Goal: Information Seeking & Learning: Learn about a topic

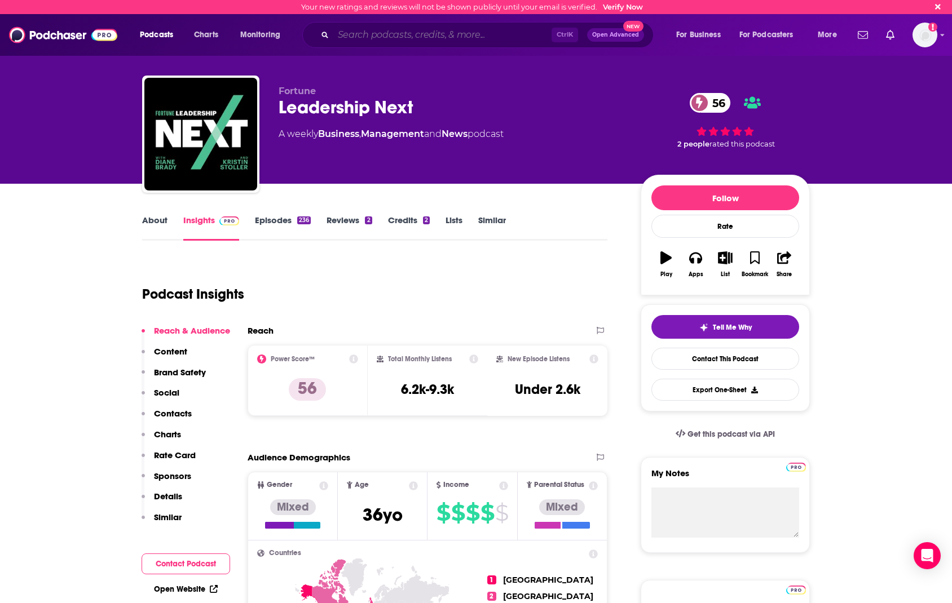
drag, startPoint x: 432, startPoint y: 37, endPoint x: 432, endPoint y: 25, distance: 11.9
click at [432, 37] on input "Search podcasts, credits, & more..." at bounding box center [442, 35] width 218 height 18
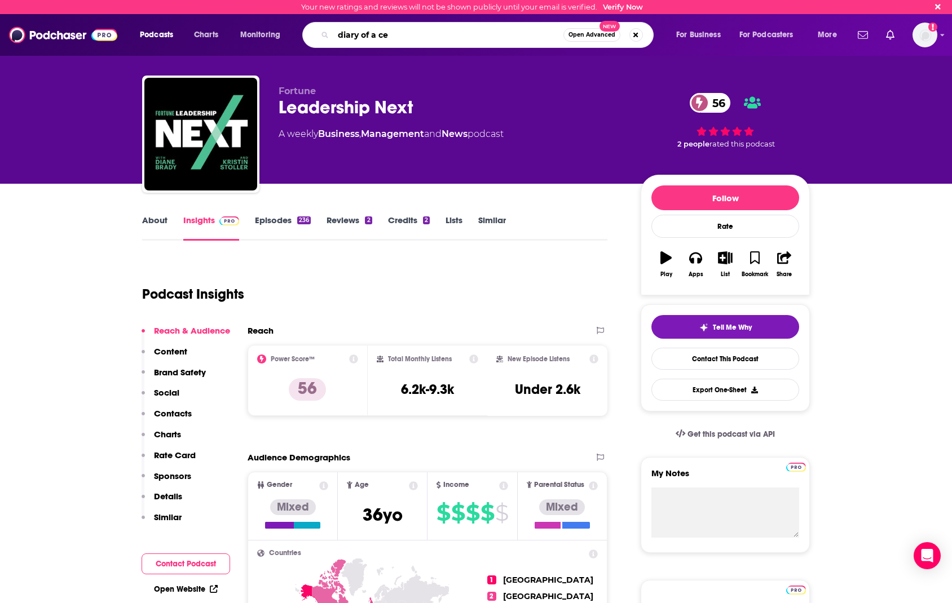
type input "diary of a ceo"
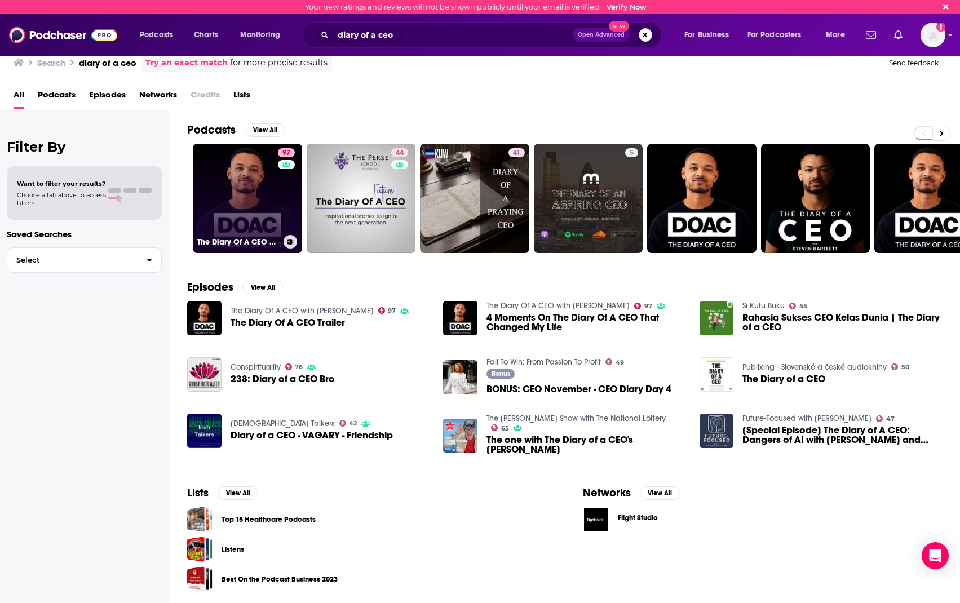
click at [231, 178] on link "97 The Diary Of A CEO with Steven Bartlett" at bounding box center [247, 198] width 109 height 109
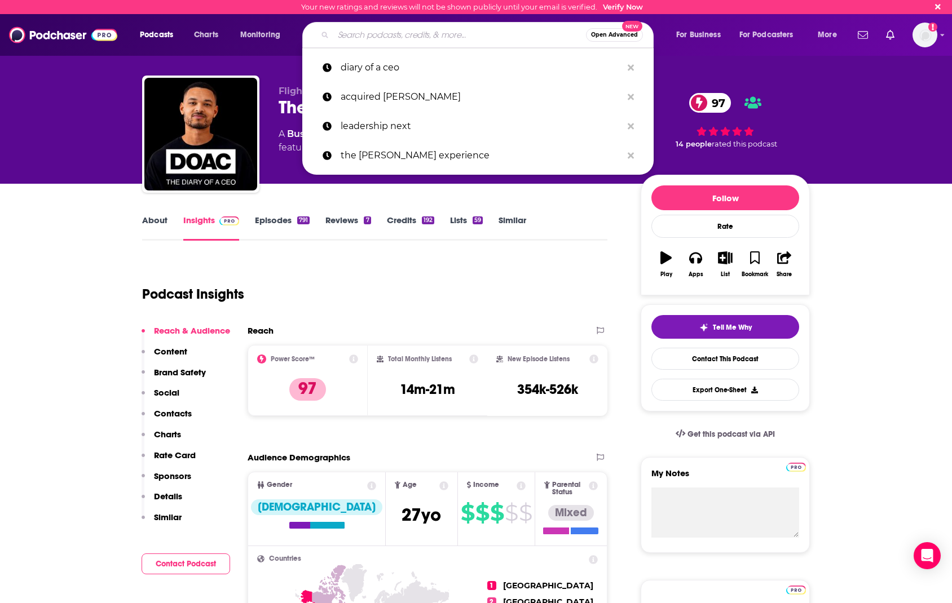
click at [432, 40] on input "Search podcasts, credits, & more..." at bounding box center [459, 35] width 253 height 18
paste input "Corporate Competitor Podcast"
type input "Corporate Competitor Podcast"
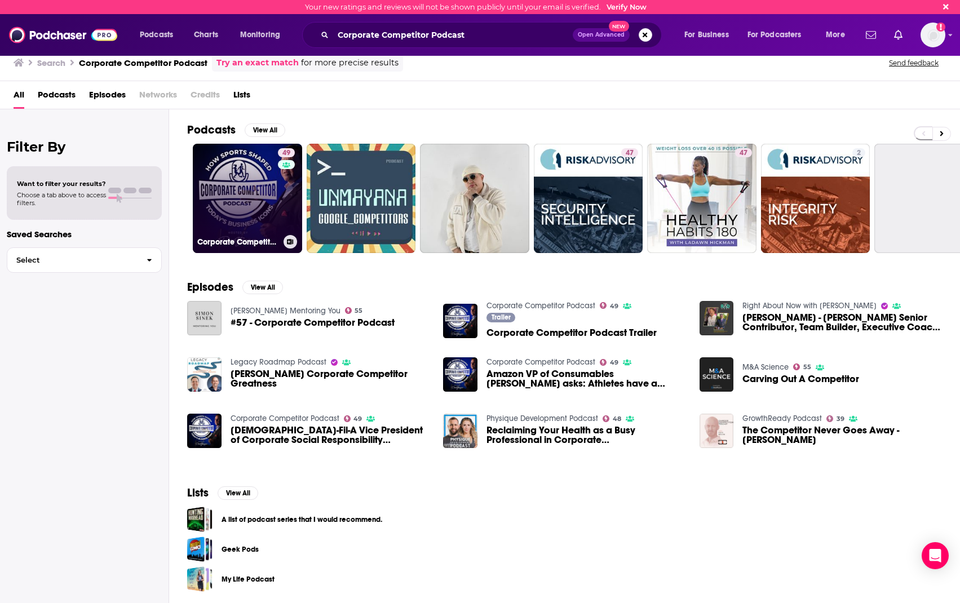
click at [266, 186] on link "49 Corporate Competitor Podcast" at bounding box center [247, 198] width 109 height 109
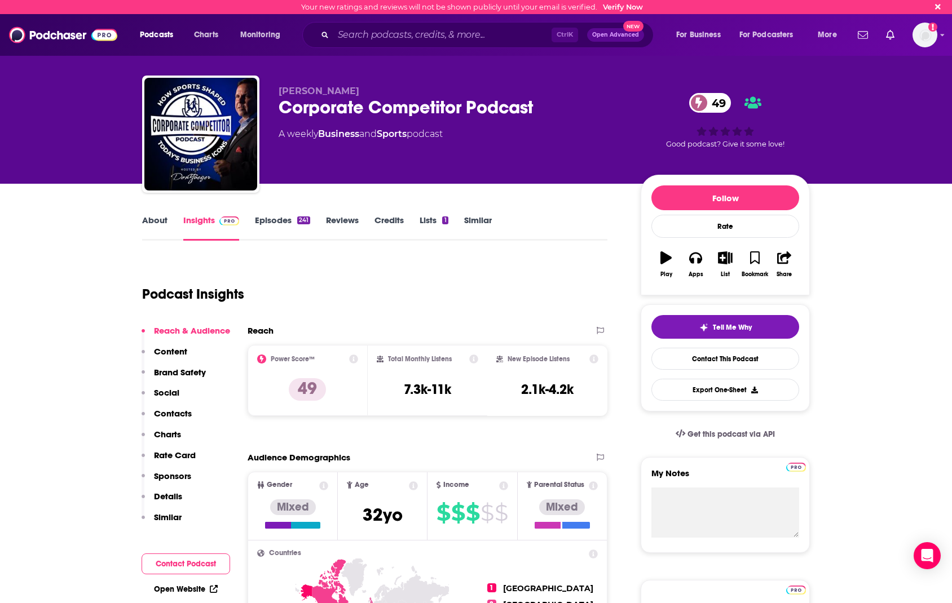
scroll to position [169, 0]
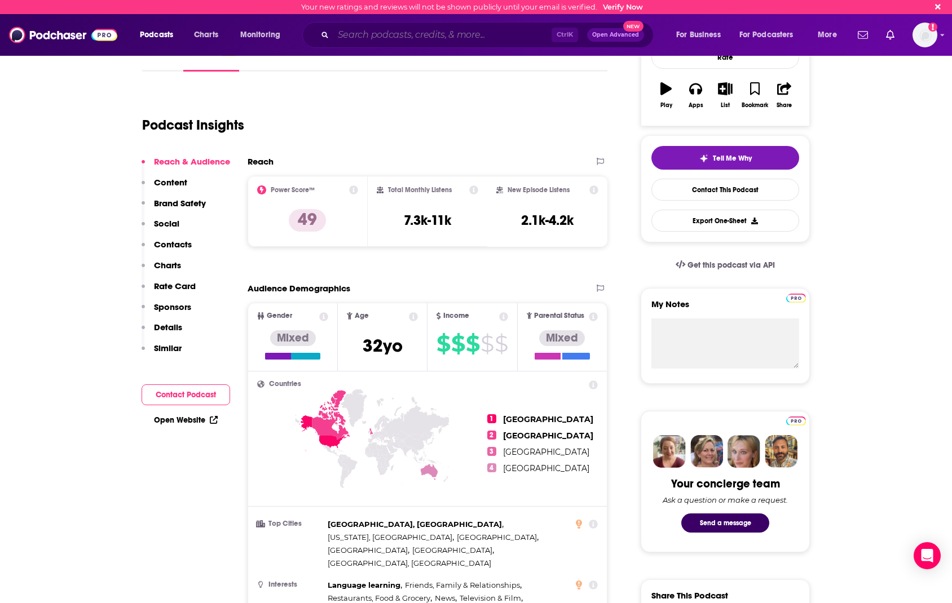
click at [373, 36] on input "Search podcasts, credits, & more..." at bounding box center [442, 35] width 218 height 18
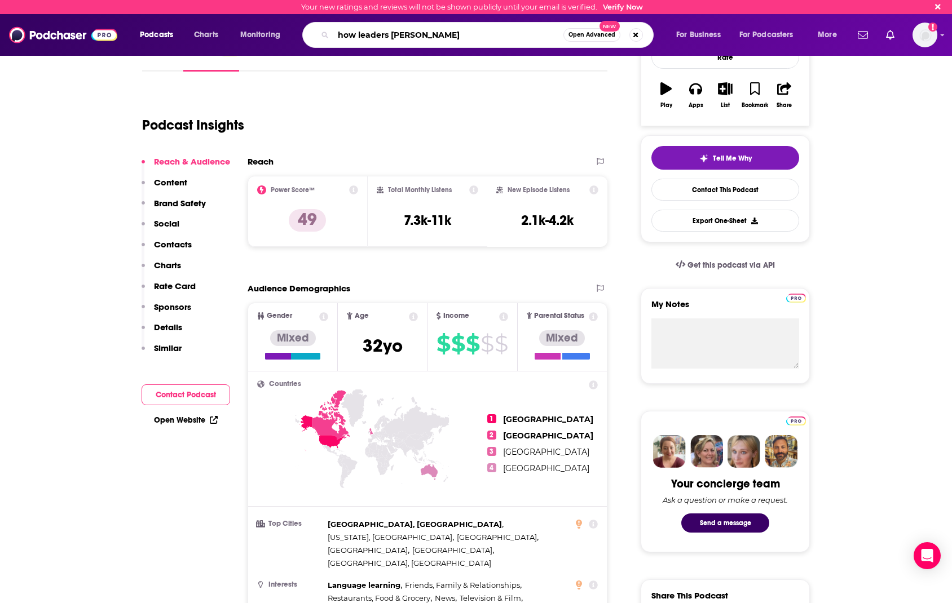
type input "how leaders lead"
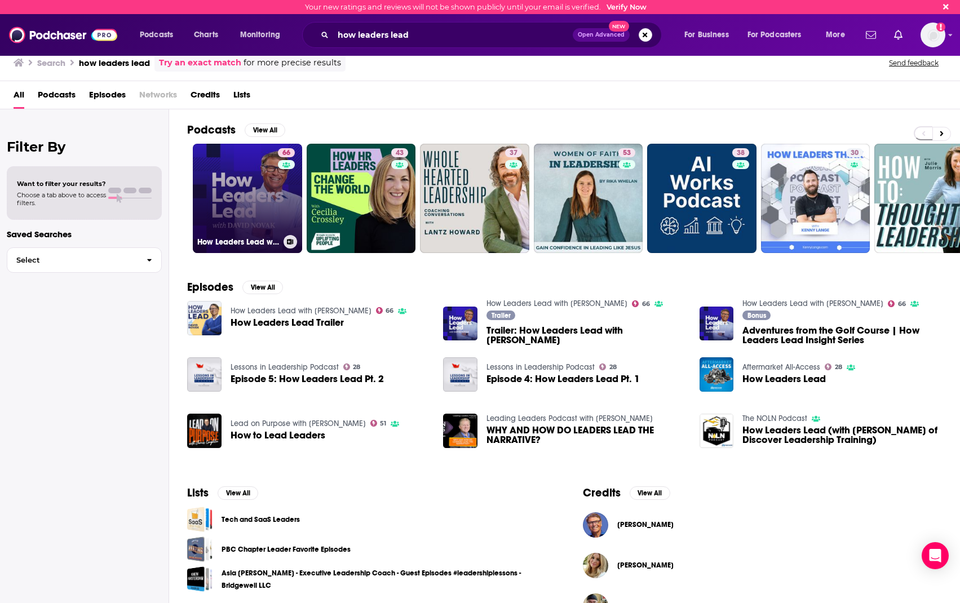
click at [273, 175] on link "66 How Leaders Lead with David Novak" at bounding box center [247, 198] width 109 height 109
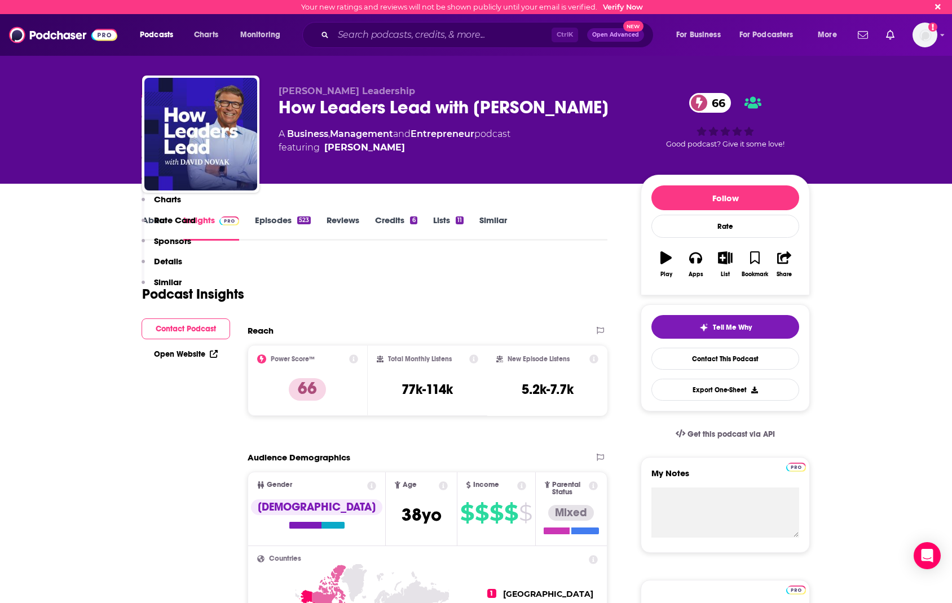
scroll to position [226, 0]
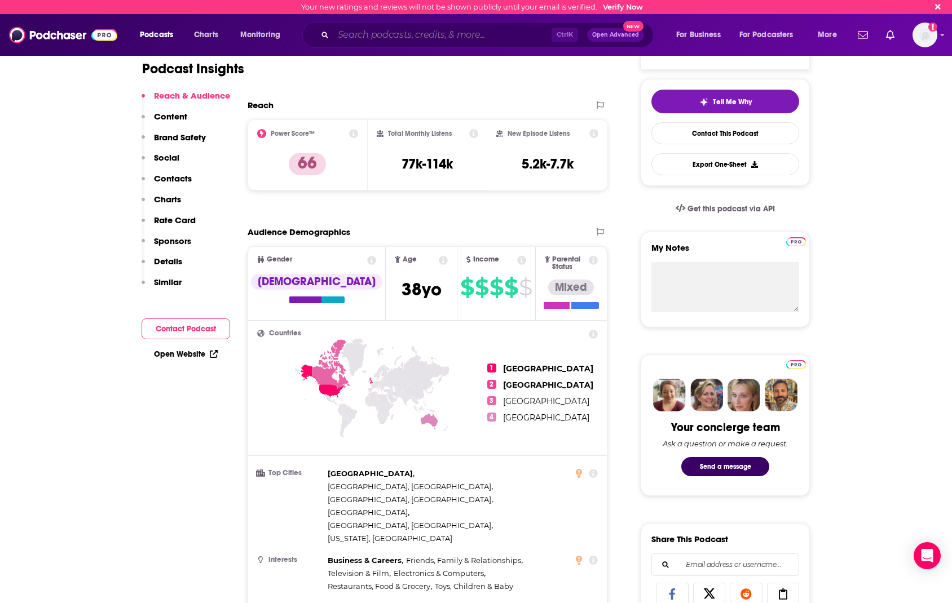
click at [433, 35] on input "Search podcasts, credits, & more..." at bounding box center [442, 35] width 218 height 18
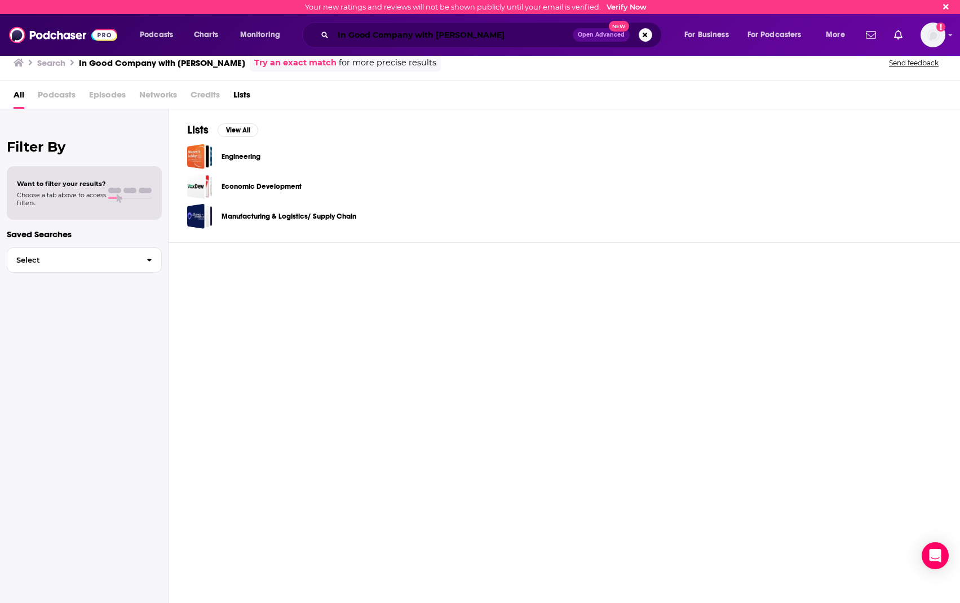
click at [399, 29] on input "In Good Company with Nicole Tangen" at bounding box center [453, 35] width 240 height 18
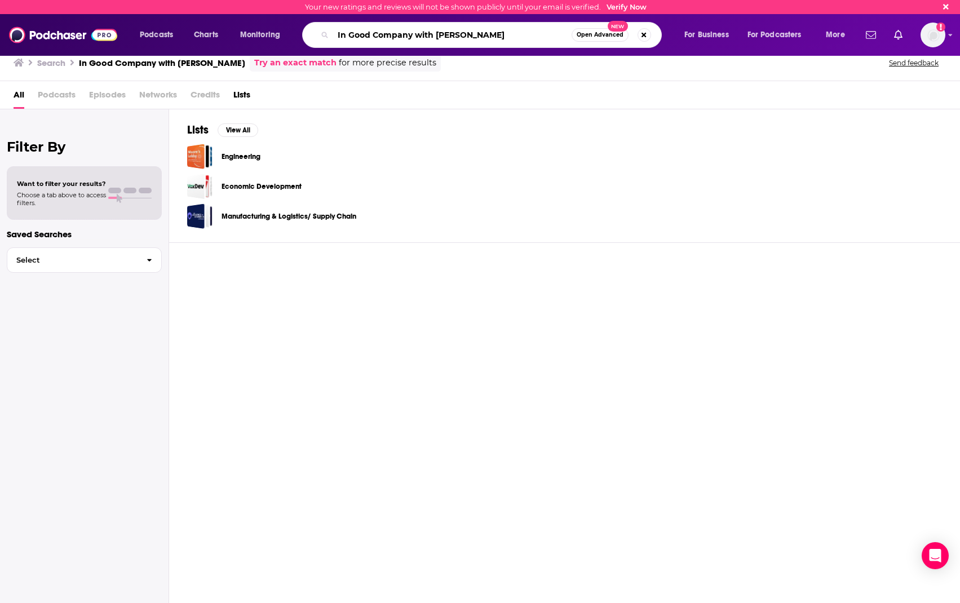
drag, startPoint x: 415, startPoint y: 36, endPoint x: 535, endPoint y: 42, distance: 120.3
click at [535, 42] on input "In Good Company with Nicole Tangen" at bounding box center [452, 35] width 238 height 18
type input "In Good Company"
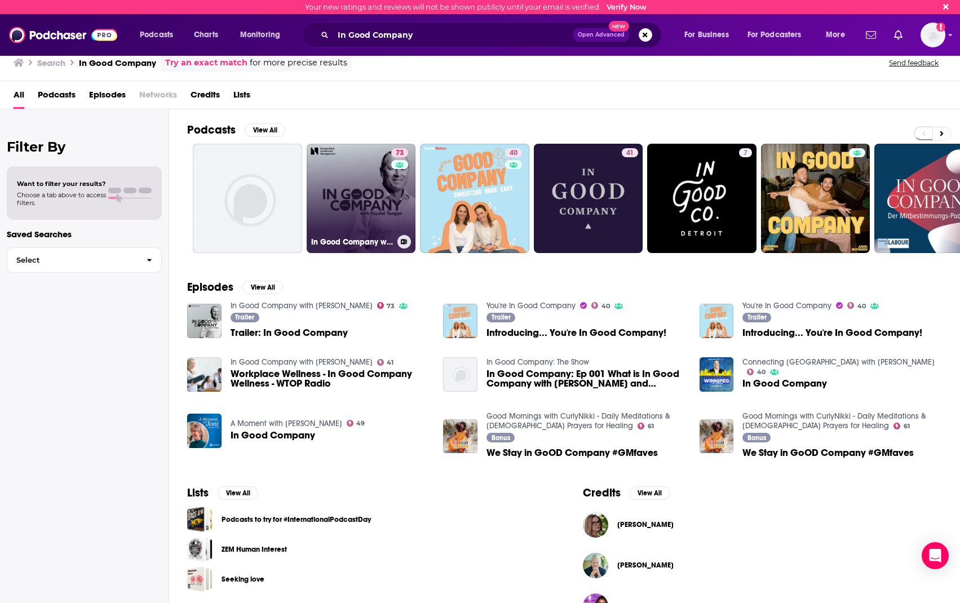
click at [359, 200] on link "73 In Good Company with Nicolai Tangen" at bounding box center [361, 198] width 109 height 109
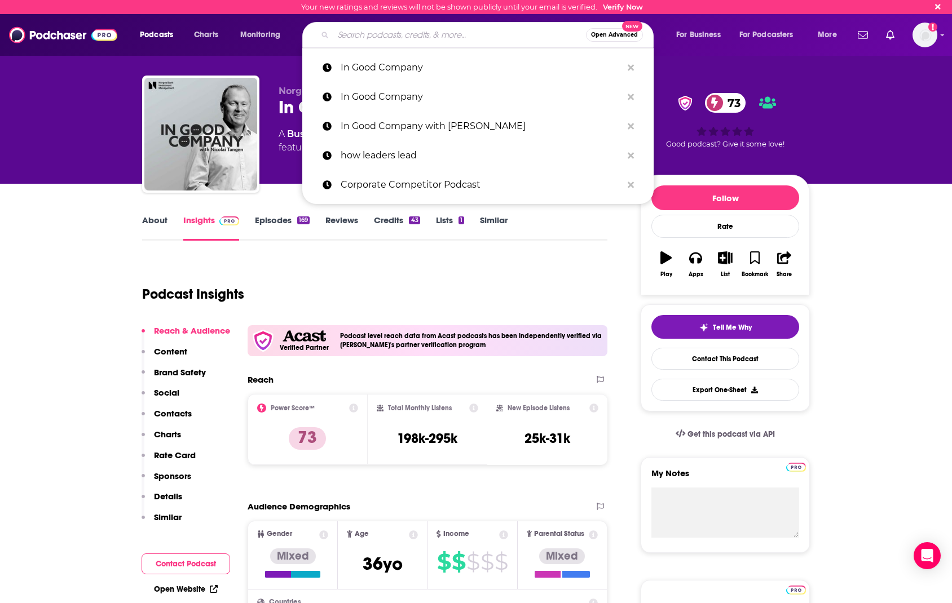
click at [352, 34] on input "Search podcasts, credits, & more..." at bounding box center [459, 35] width 253 height 18
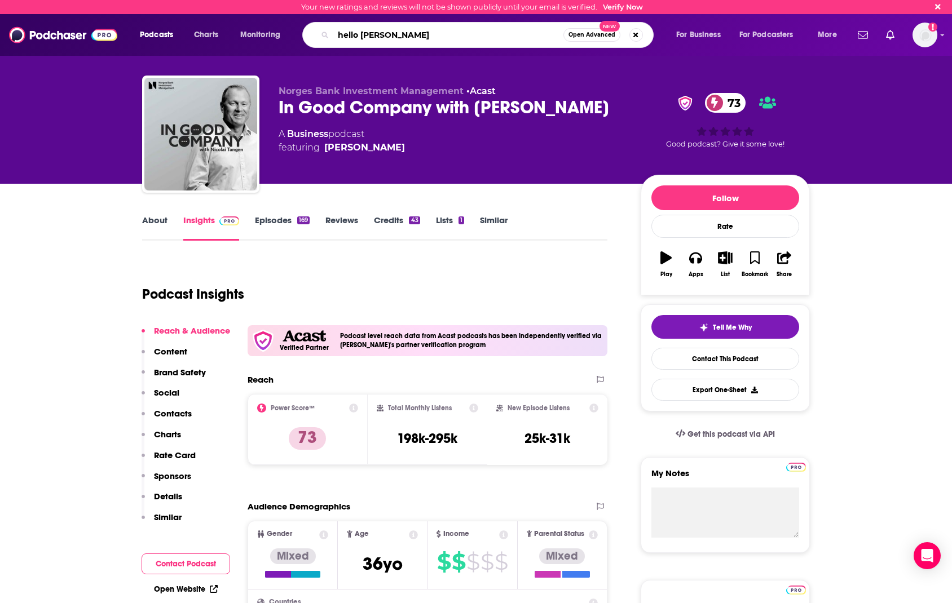
type input "hello monday"
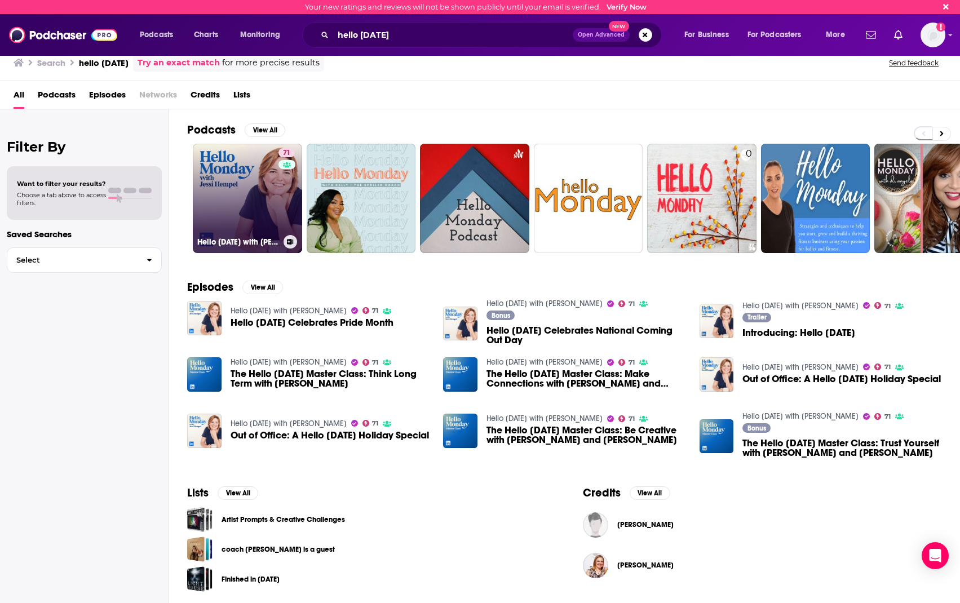
click at [244, 208] on link "71 Hello Monday with Jessi Hempel" at bounding box center [247, 198] width 109 height 109
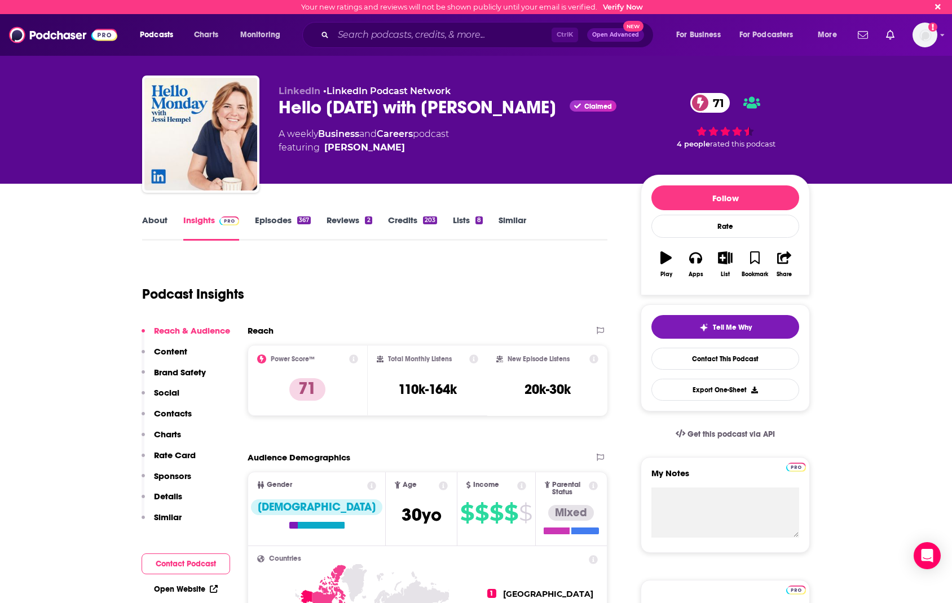
scroll to position [169, 0]
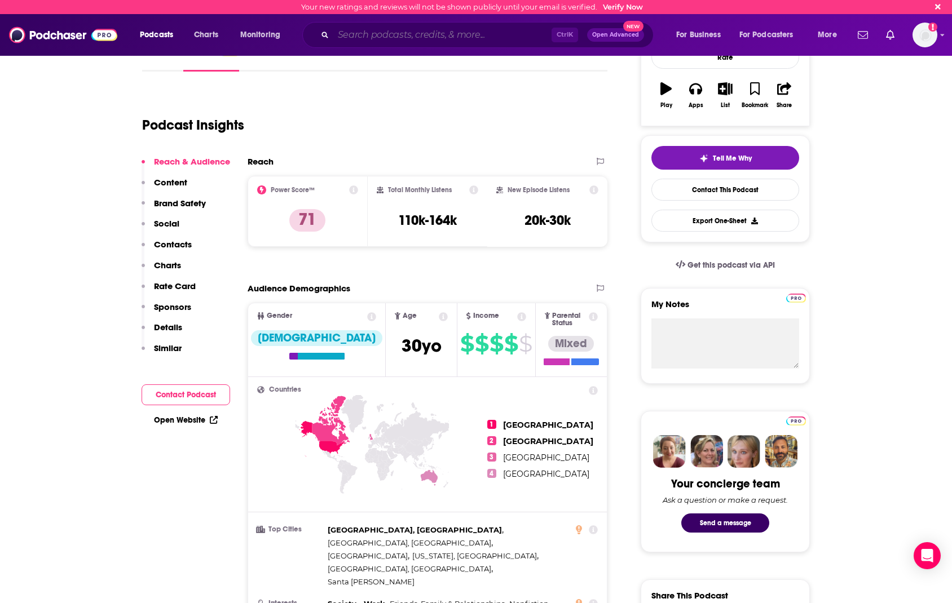
click at [381, 34] on input "Search podcasts, credits, & more..." at bounding box center [442, 35] width 218 height 18
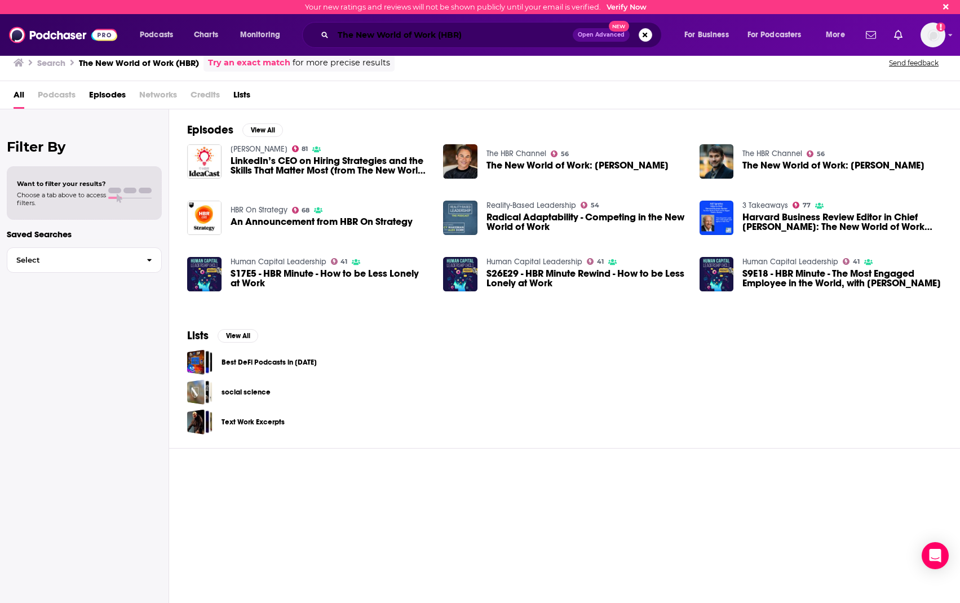
click at [471, 34] on input "The New World of Work (HBR)" at bounding box center [453, 35] width 240 height 18
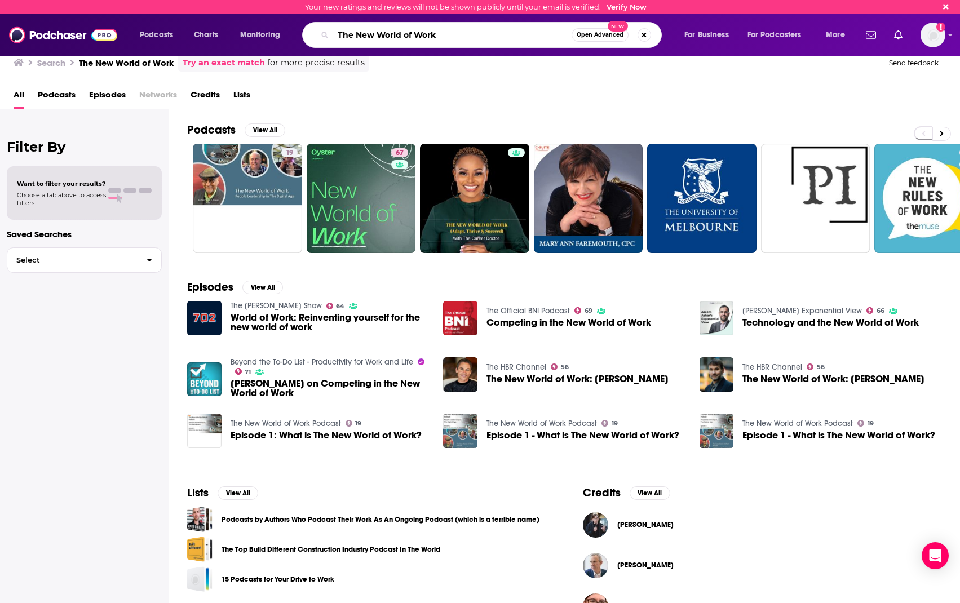
drag, startPoint x: 470, startPoint y: 33, endPoint x: 306, endPoint y: 36, distance: 164.1
click at [306, 36] on div "The New World of Work Open Advanced New" at bounding box center [482, 35] width 360 height 26
type input "HBR"
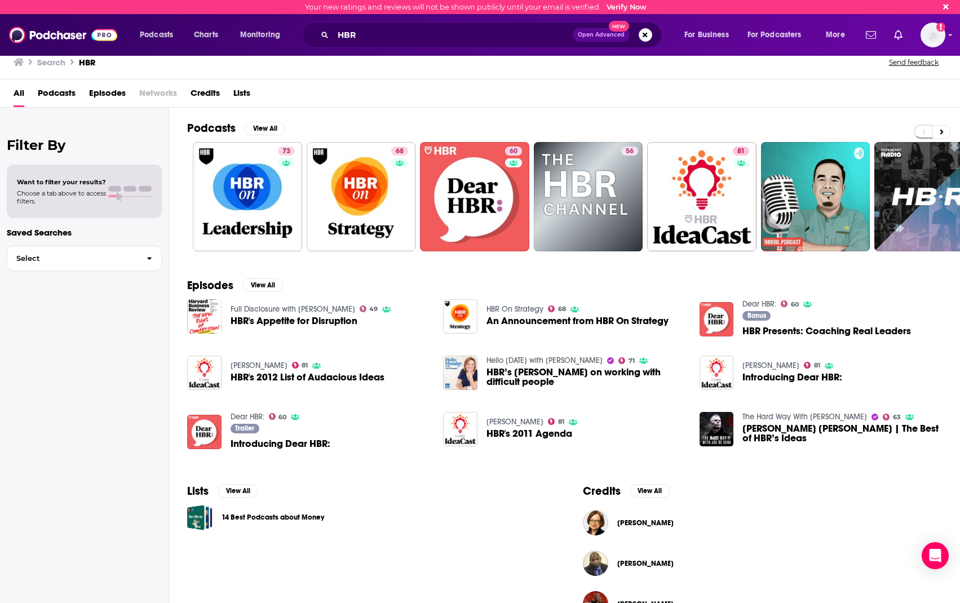
drag, startPoint x: 511, startPoint y: 257, endPoint x: 517, endPoint y: 257, distance: 5.7
click at [514, 257] on div "Podcasts View All 73 68 60 56 81 40 6 + 57" at bounding box center [573, 186] width 773 height 157
click at [944, 134] on button at bounding box center [941, 132] width 19 height 14
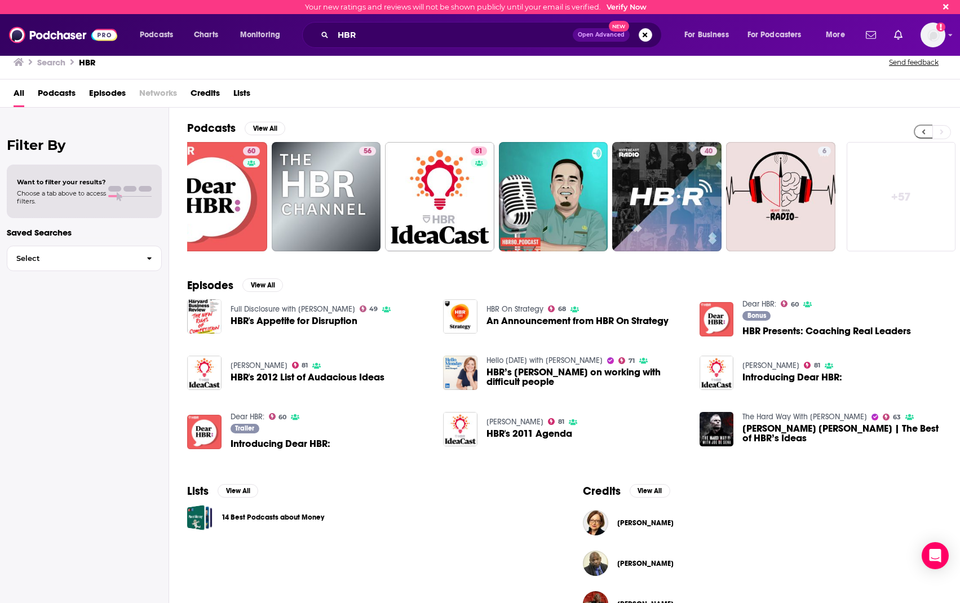
click at [919, 134] on button at bounding box center [923, 132] width 19 height 14
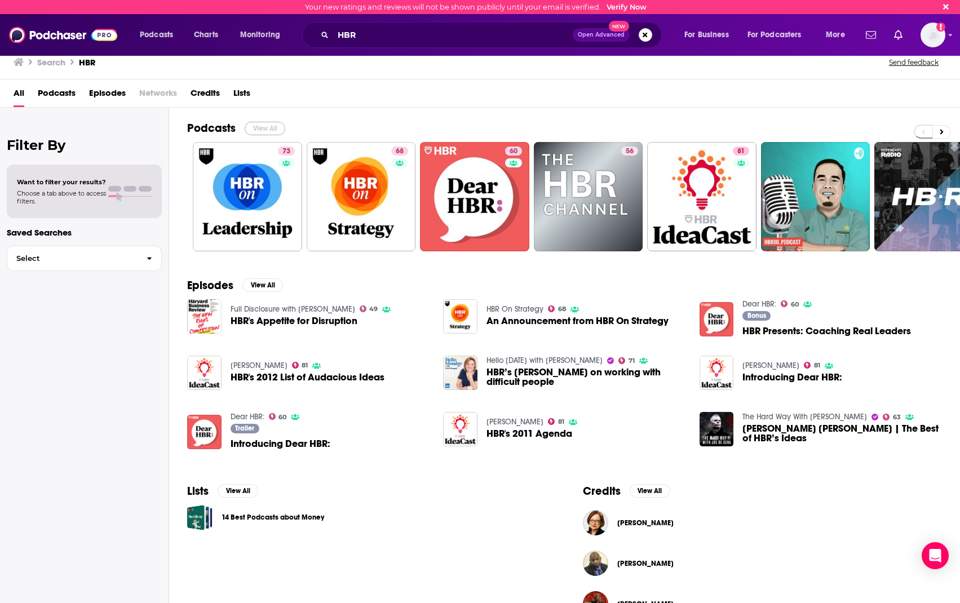
click at [271, 124] on button "View All" at bounding box center [265, 129] width 41 height 14
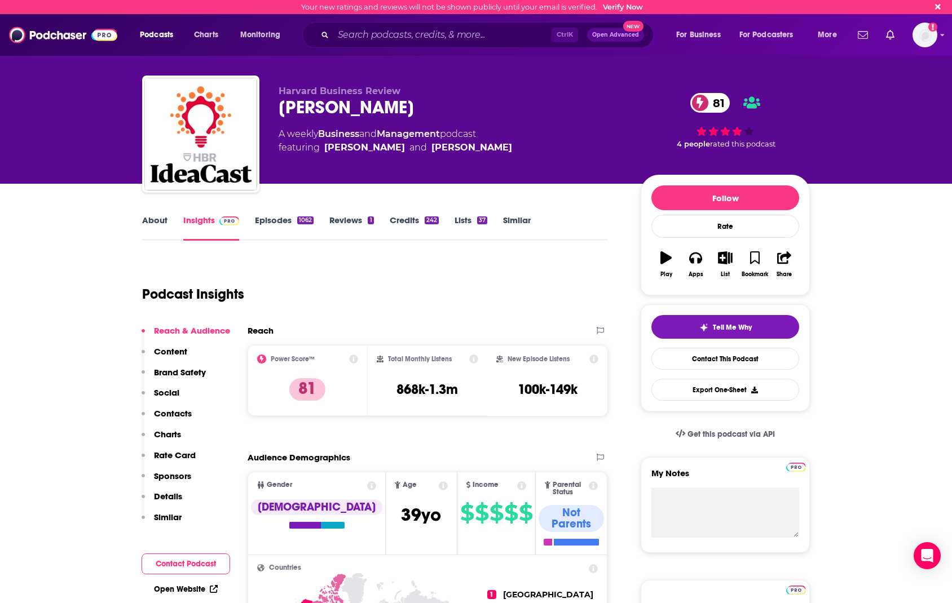
scroll to position [113, 0]
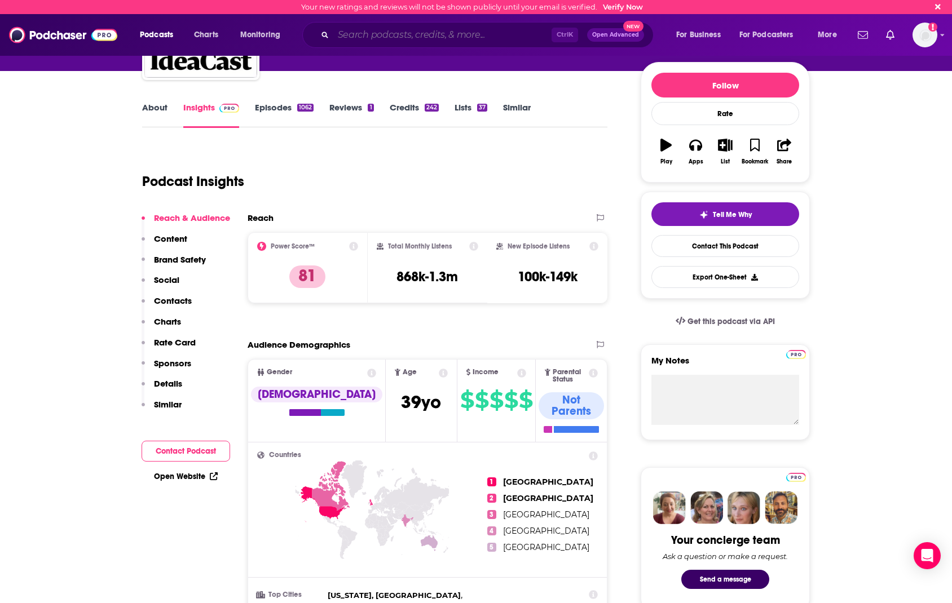
click at [419, 38] on input "Search podcasts, credits, & more..." at bounding box center [442, 35] width 218 height 18
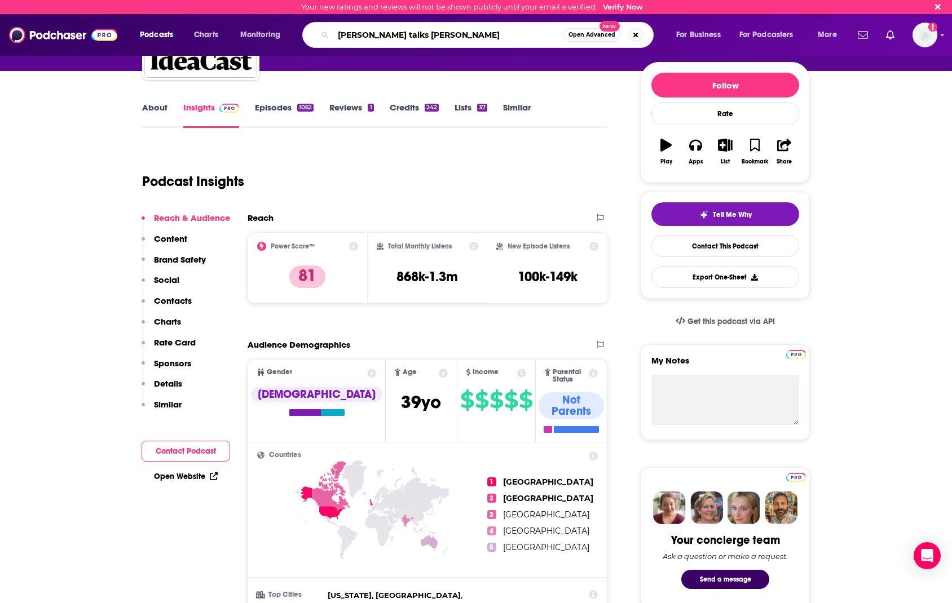
type input "ted talks daily"
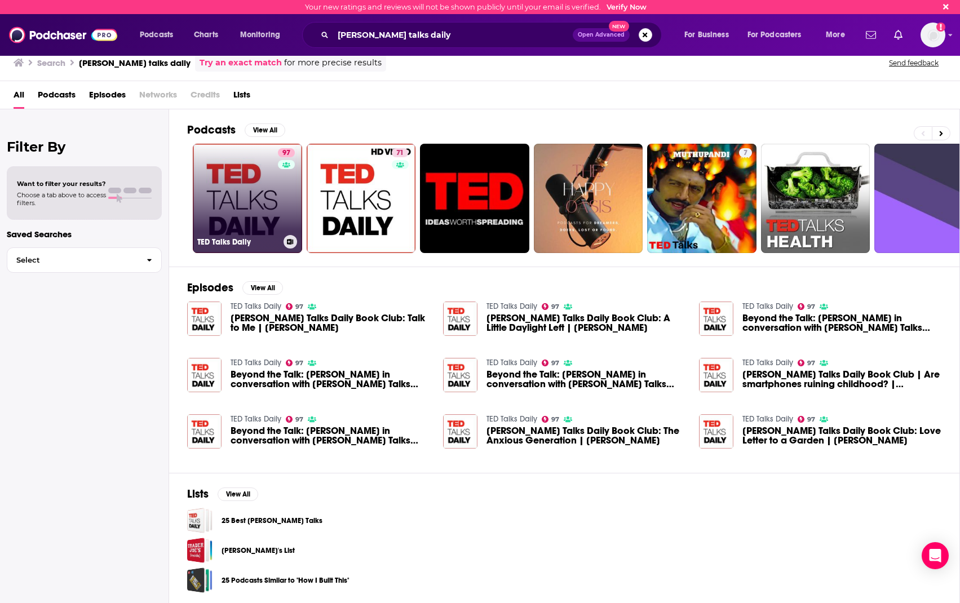
click at [236, 213] on link "97 TED Talks Daily" at bounding box center [247, 198] width 109 height 109
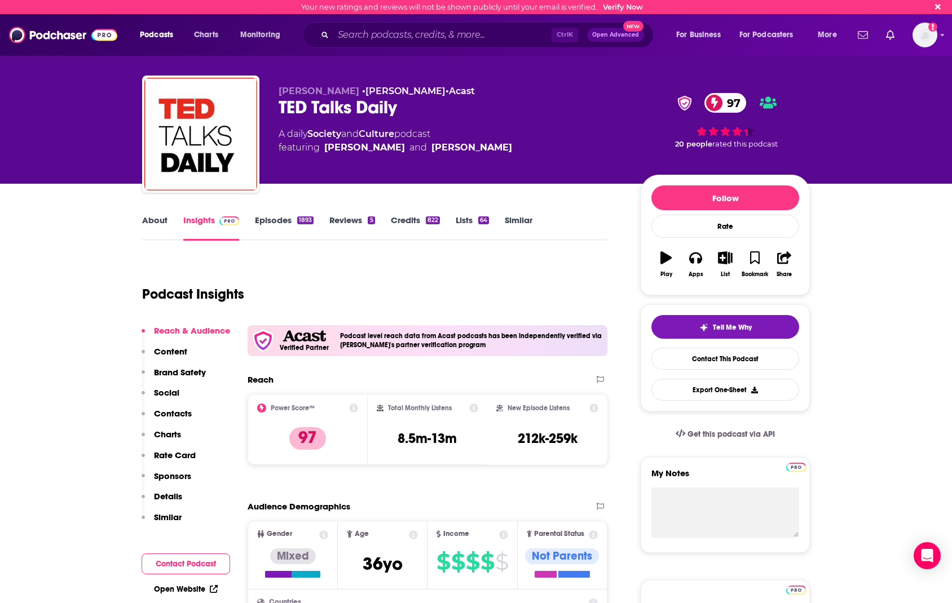
scroll to position [113, 0]
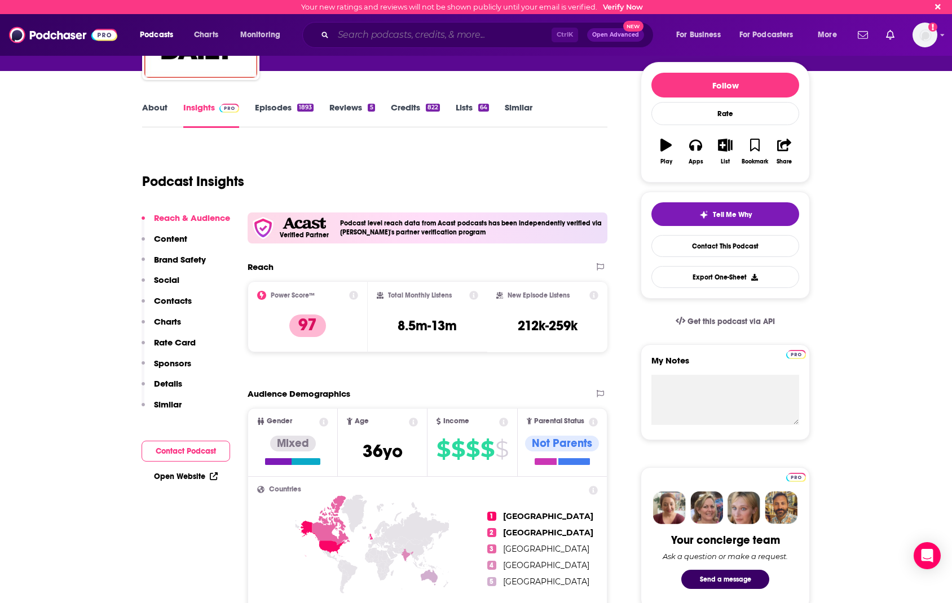
drag, startPoint x: 373, startPoint y: 36, endPoint x: 386, endPoint y: 36, distance: 13.5
click at [374, 36] on input "Search podcasts, credits, & more..." at bounding box center [442, 35] width 218 height 18
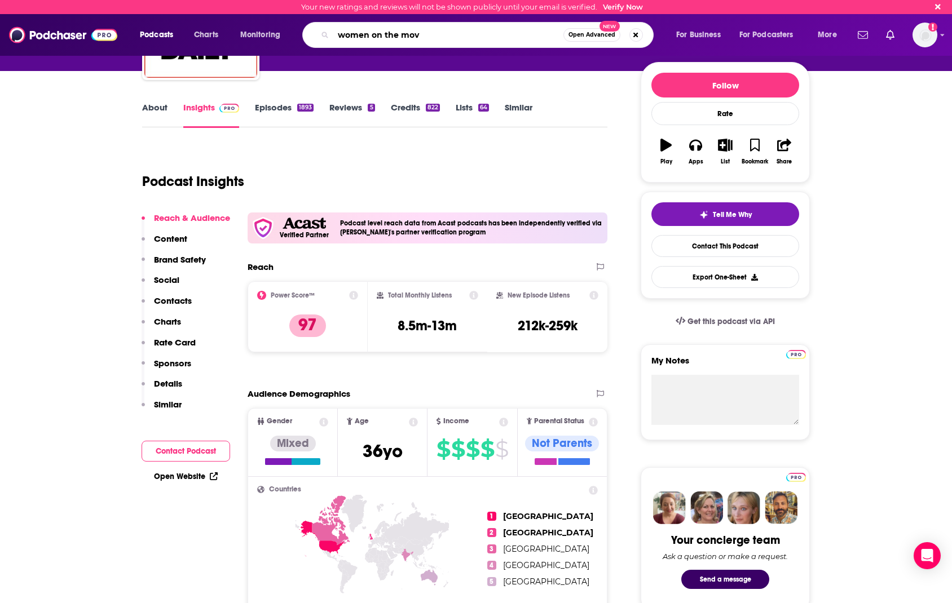
type input "women on the move"
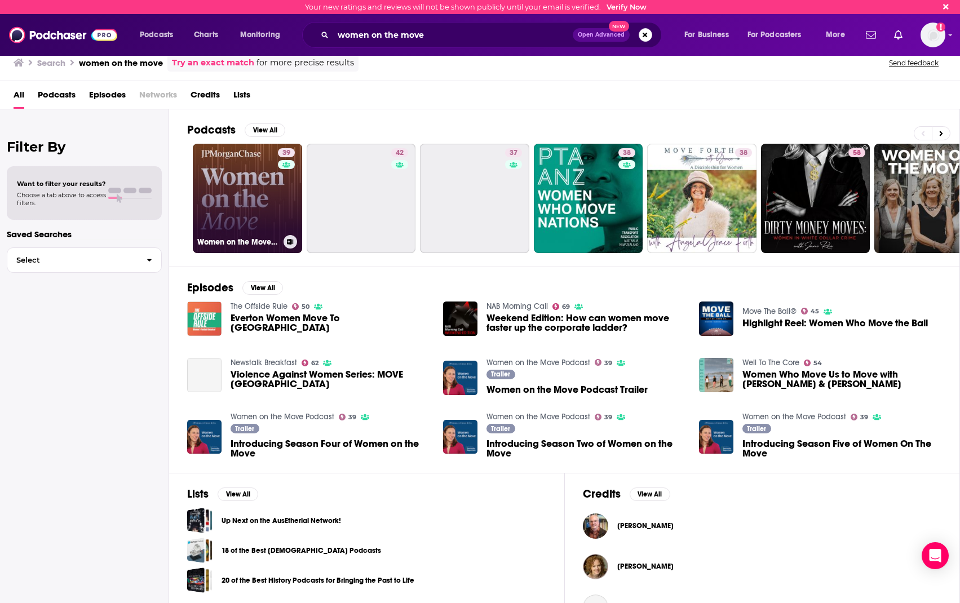
click at [271, 211] on link "39 Women on the Move Podcast" at bounding box center [247, 198] width 109 height 109
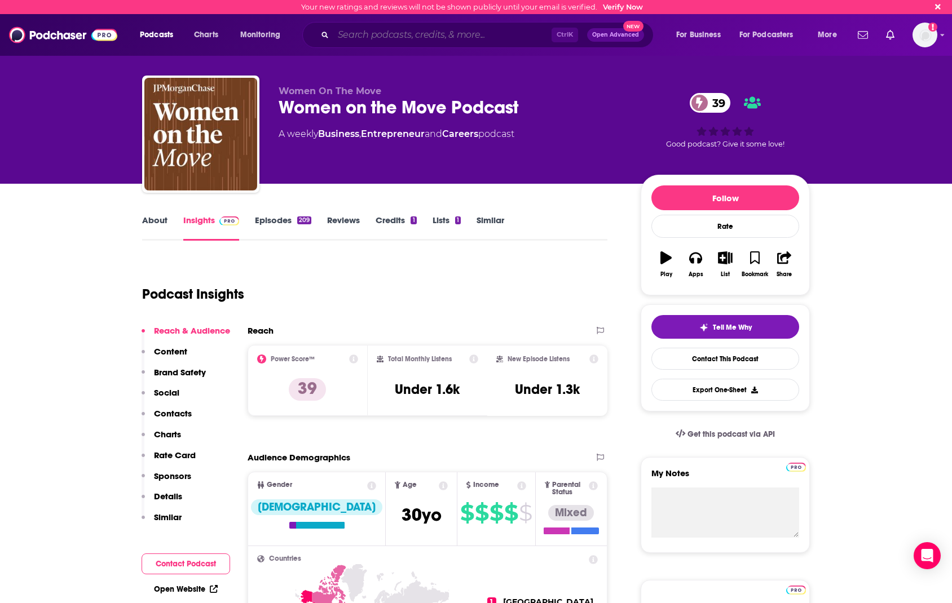
click at [413, 35] on input "Search podcasts, credits, & more..." at bounding box center [442, 35] width 218 height 18
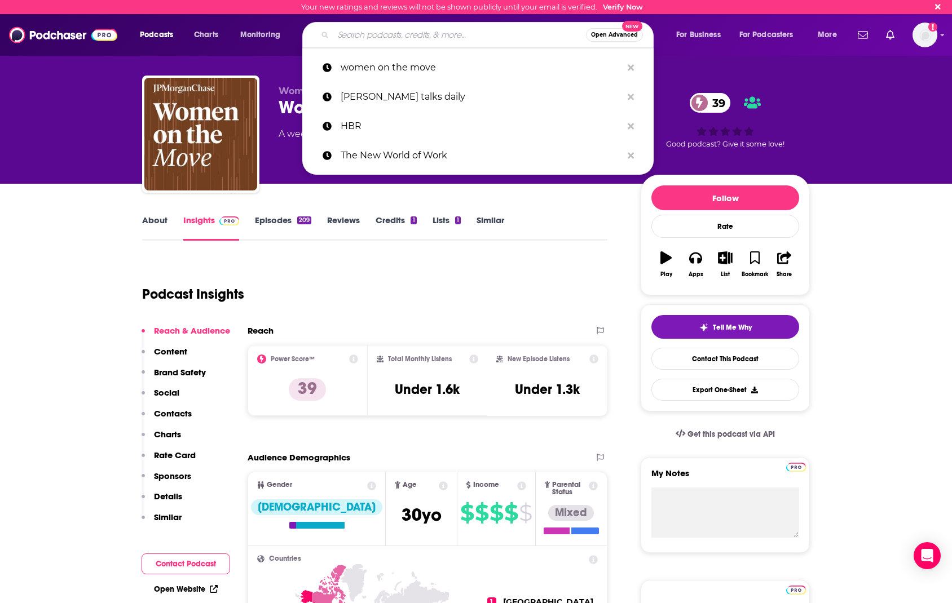
paste input "9 to 5ish with the Skimm"
type input "9 to 5ish with the Skimm"
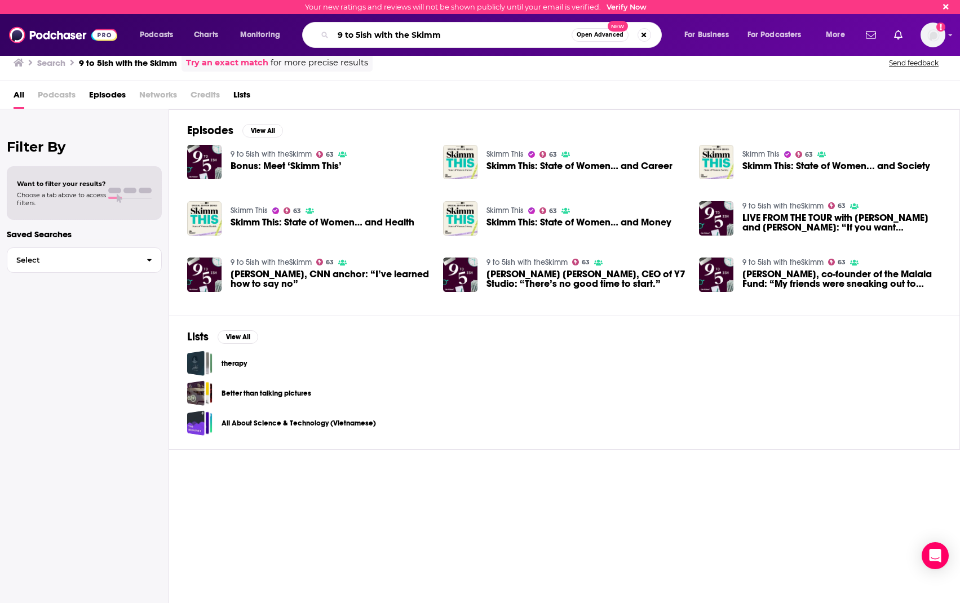
drag, startPoint x: 451, startPoint y: 36, endPoint x: 373, endPoint y: 35, distance: 77.8
click at [373, 35] on input "9 to 5ish with the Skimm" at bounding box center [452, 35] width 238 height 18
type input "9 to 5ish"
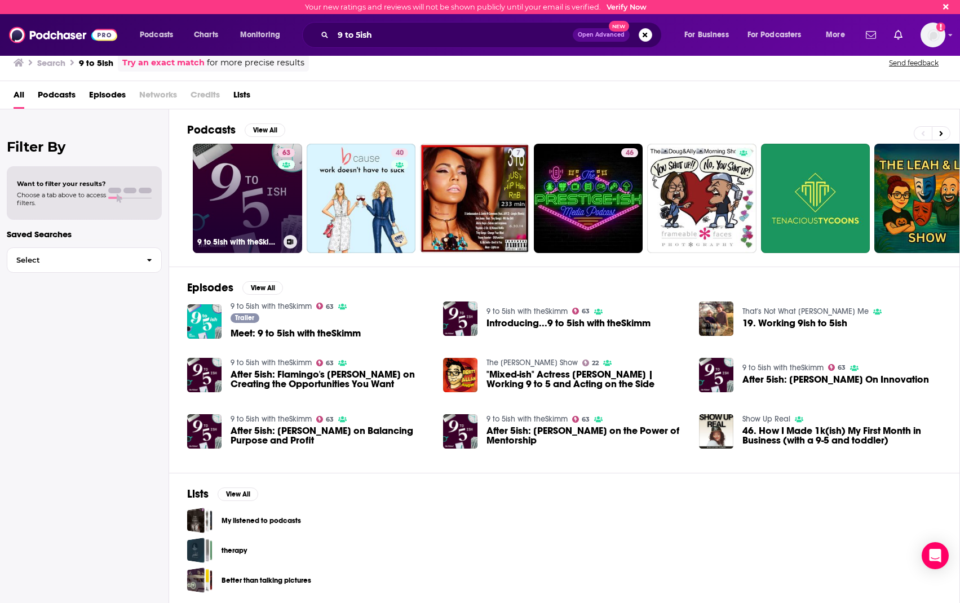
click at [257, 225] on link "63 9 to 5ish with theSkimm" at bounding box center [247, 198] width 109 height 109
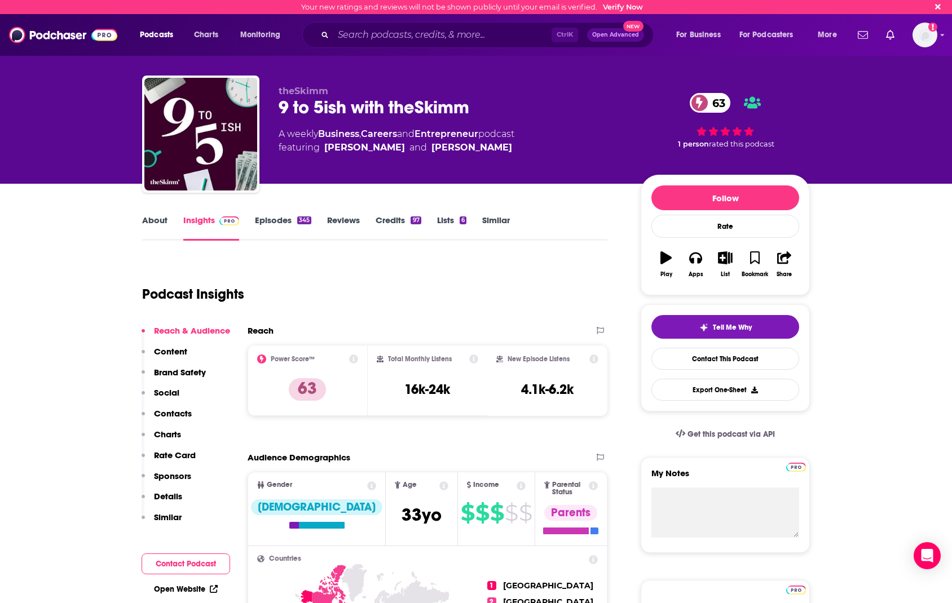
scroll to position [113, 0]
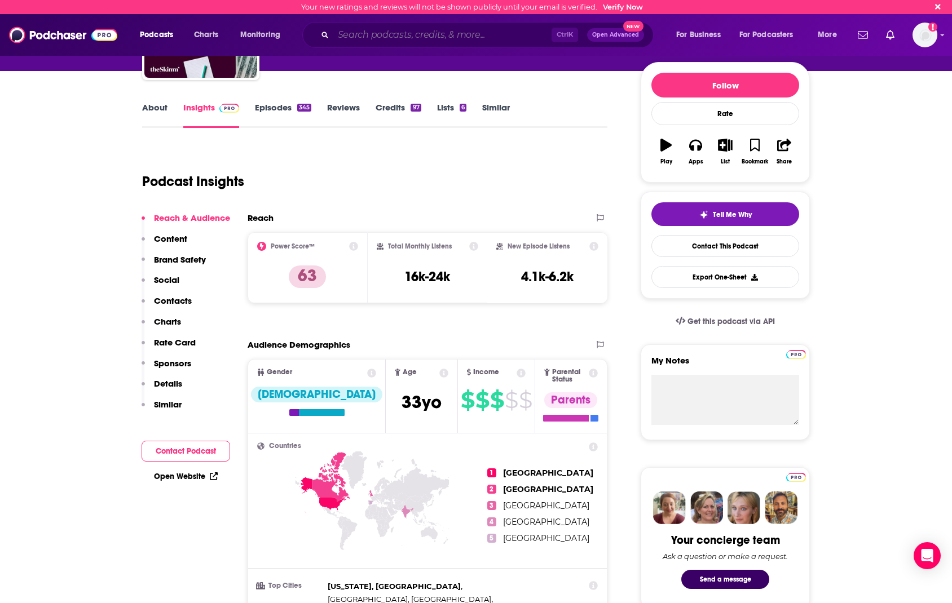
click at [464, 38] on input "Search podcasts, credits, & more..." at bounding box center [442, 35] width 218 height 18
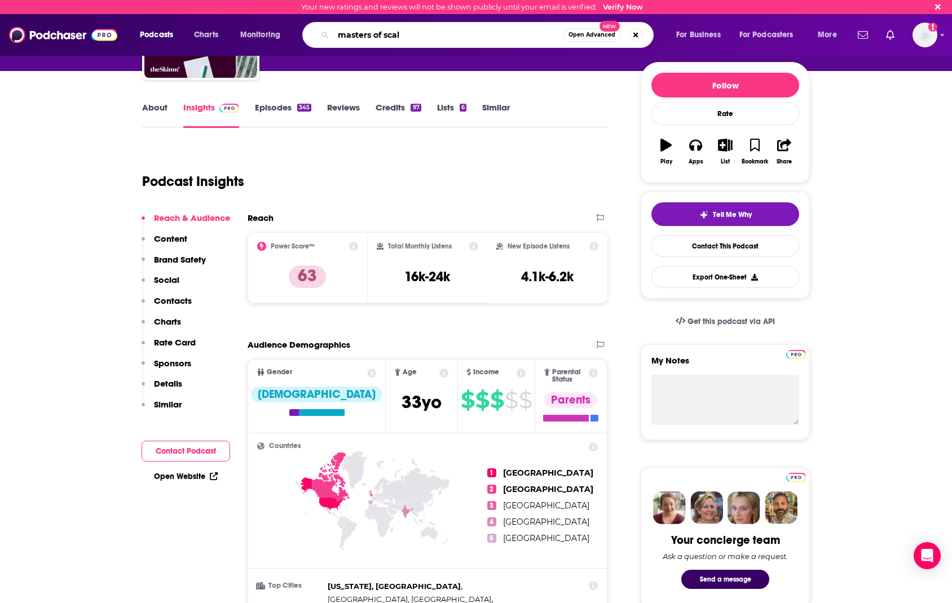
type input "masters of scale"
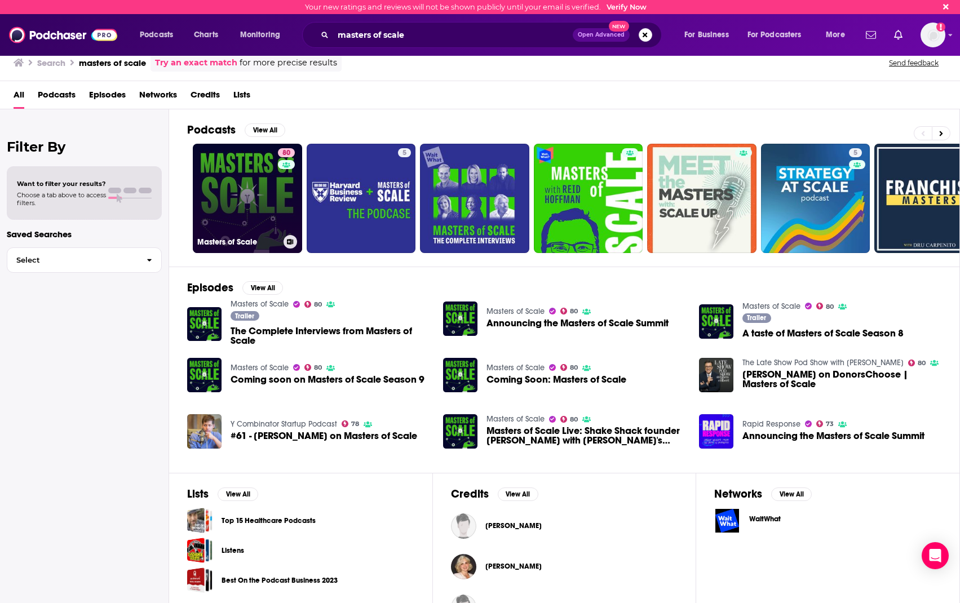
click at [249, 198] on link "80 Masters of Scale" at bounding box center [247, 198] width 109 height 109
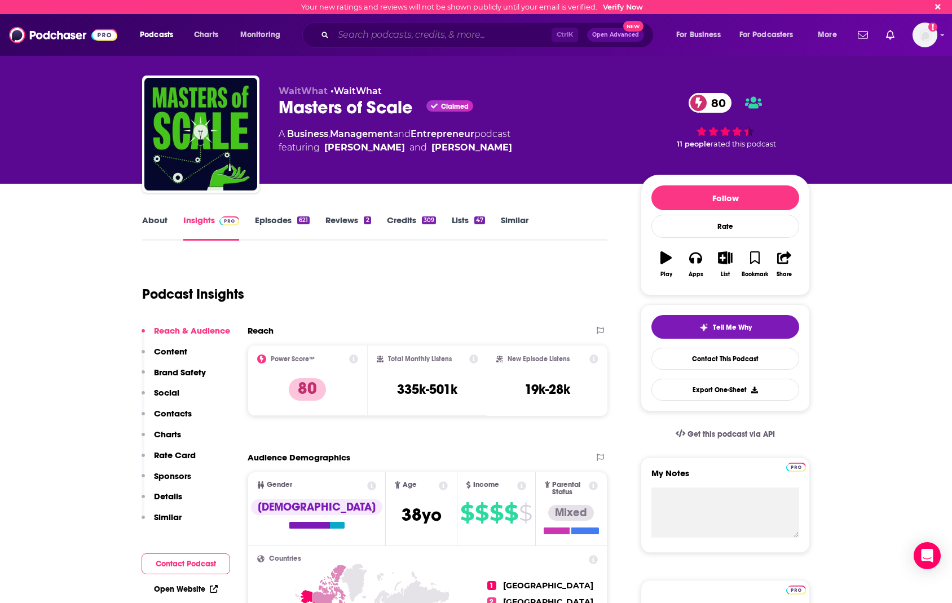
click at [369, 36] on input "Search podcasts, credits, & more..." at bounding box center [442, 35] width 218 height 18
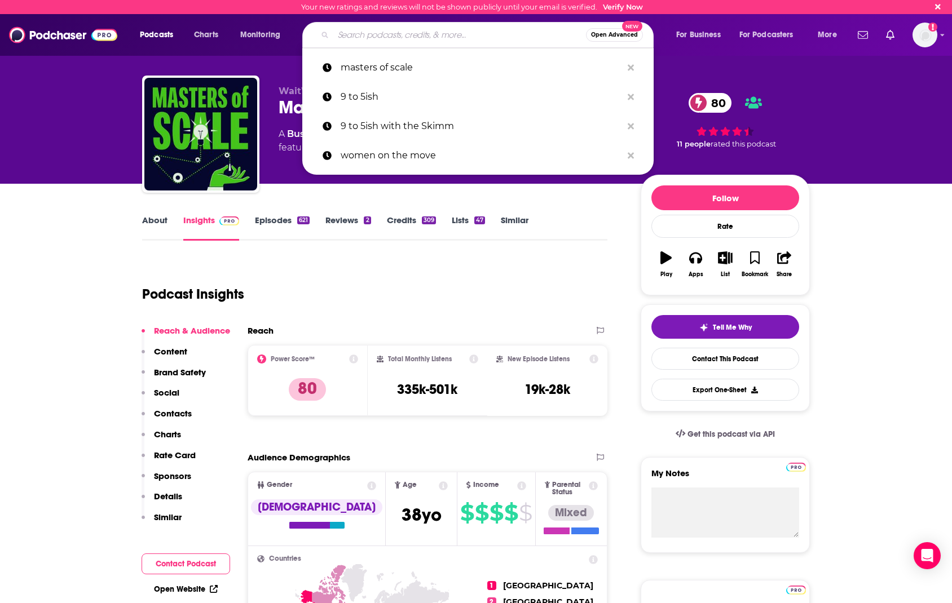
paste input "The Jess Larsen Show on Innovation & Leadership"
type input "The Jess Larsen Show on Innovation & Leadership"
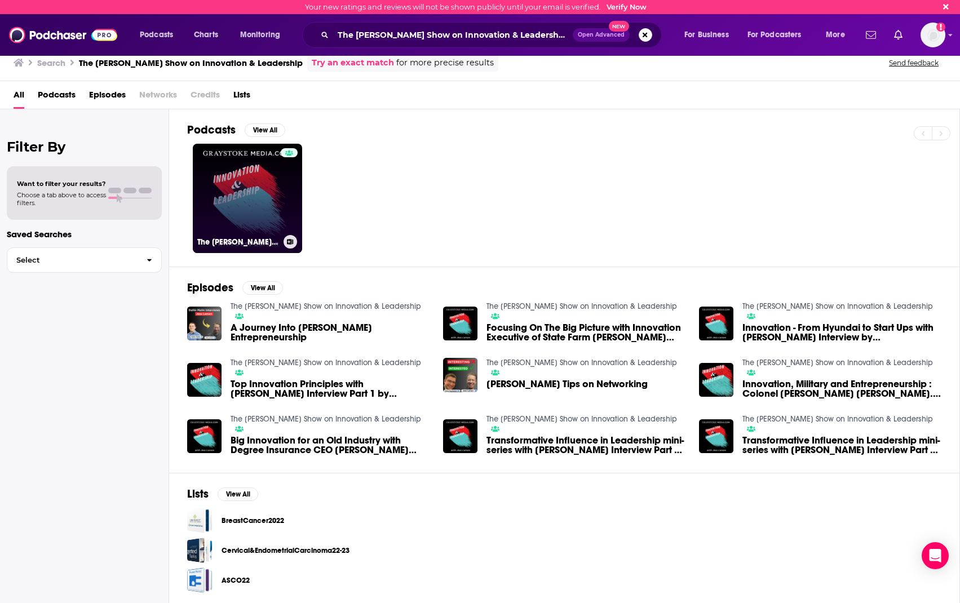
click at [282, 201] on div at bounding box center [289, 191] width 17 height 87
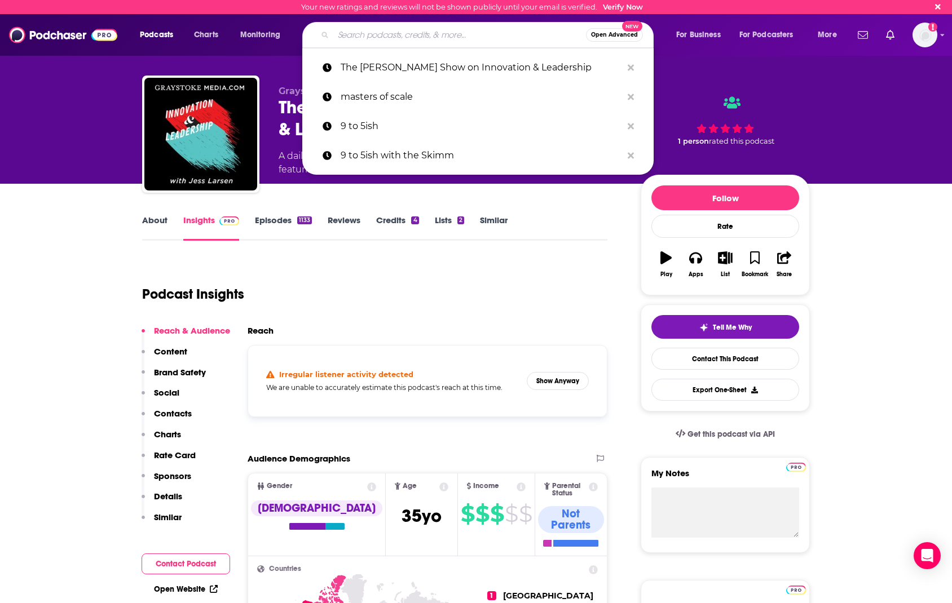
click at [383, 38] on input "Search podcasts, credits, & more..." at bounding box center [459, 35] width 253 height 18
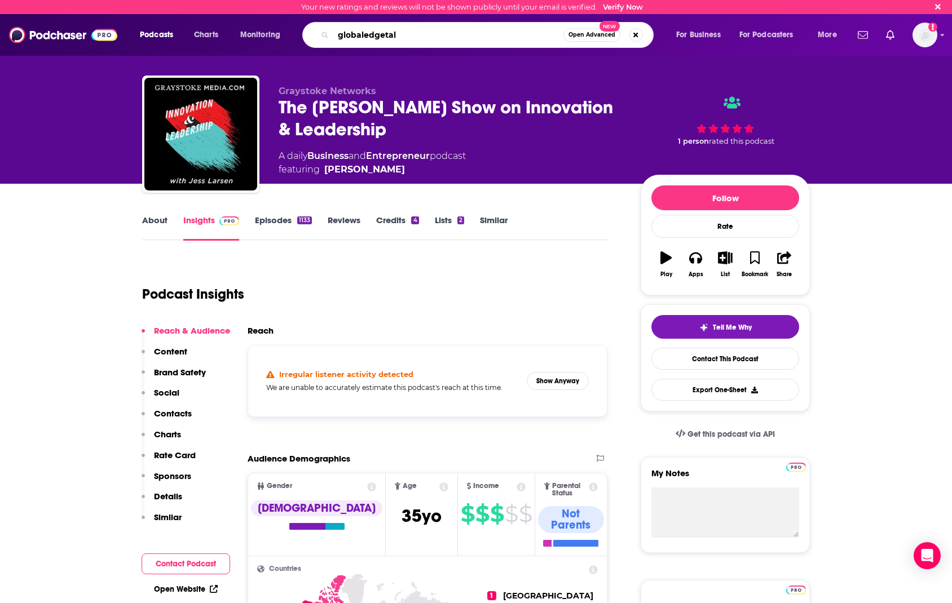
type input "globaledgetalk"
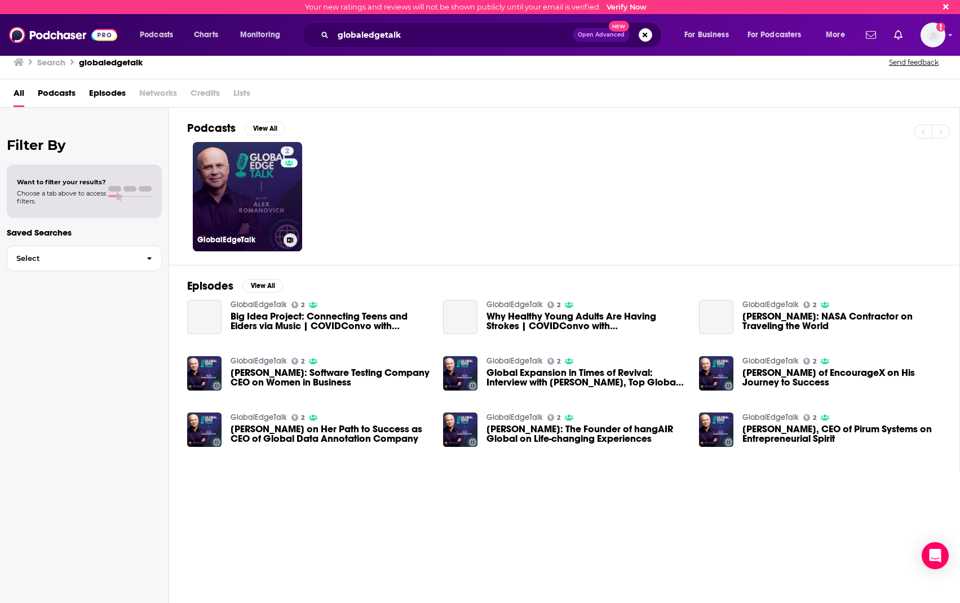
click at [261, 188] on link "2 GlobalEdgeTalk" at bounding box center [247, 196] width 109 height 109
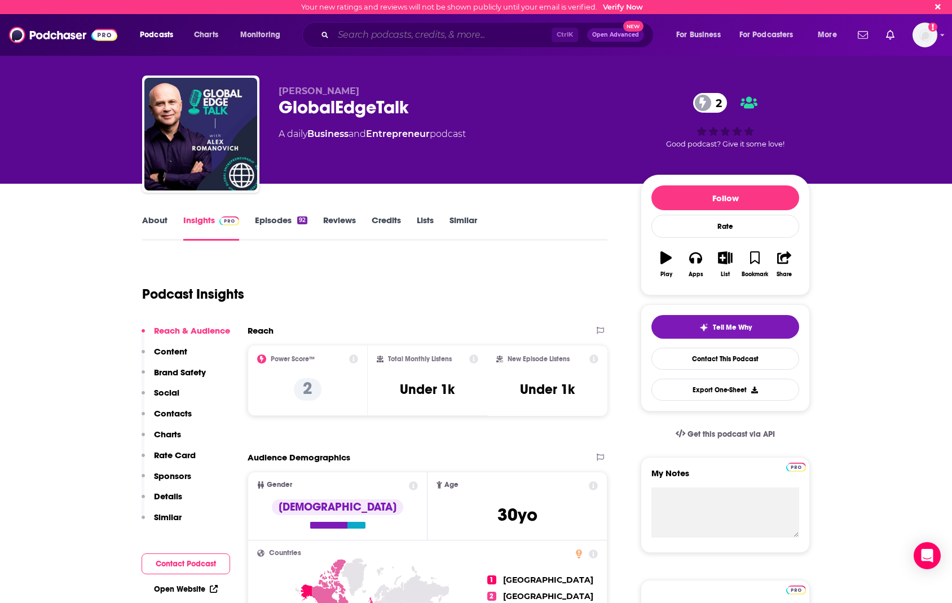
click at [494, 34] on input "Search podcasts, credits, & more..." at bounding box center [442, 35] width 218 height 18
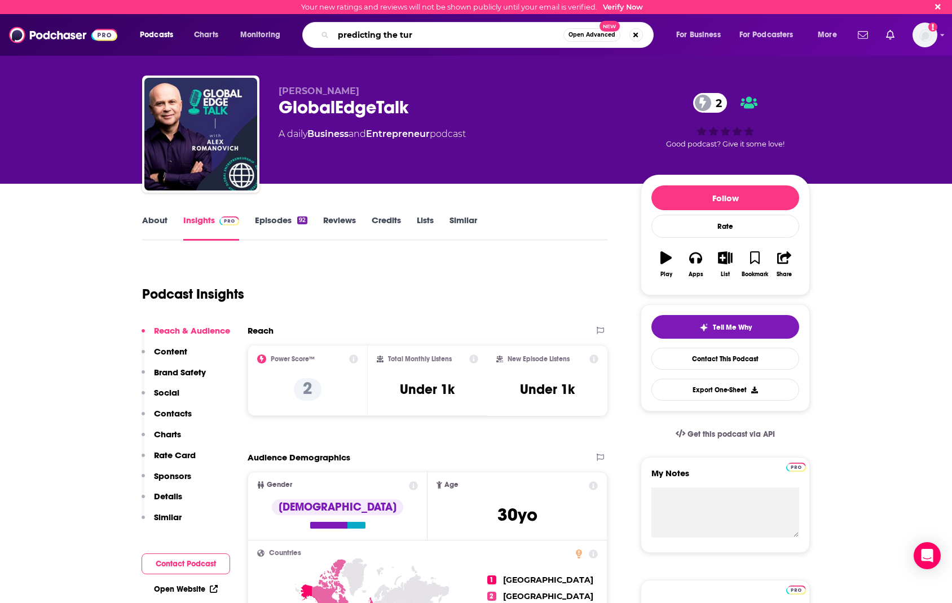
type input "predicting the turn"
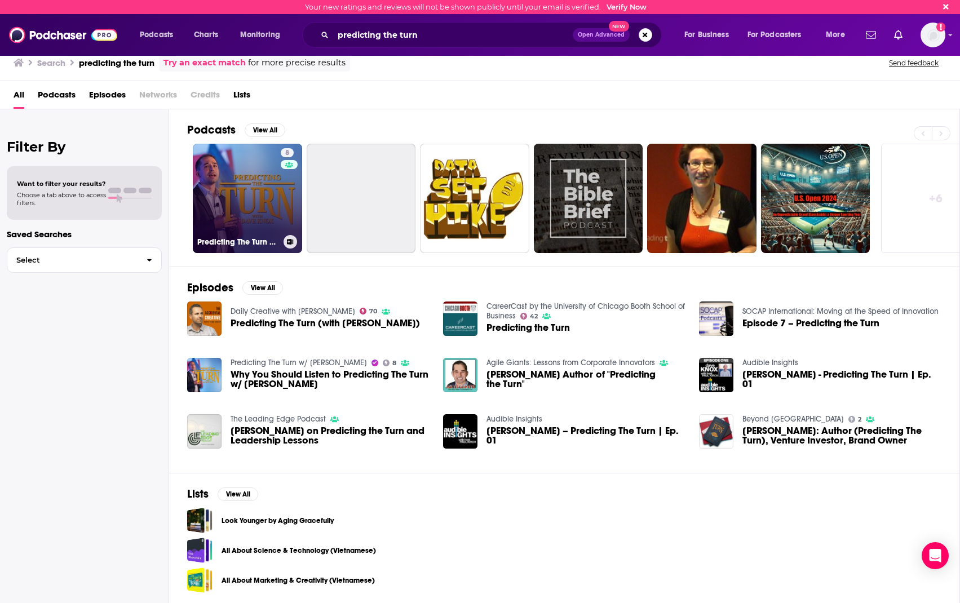
click at [271, 195] on link "8 Predicting The Turn w/ Dave Knox" at bounding box center [247, 198] width 109 height 109
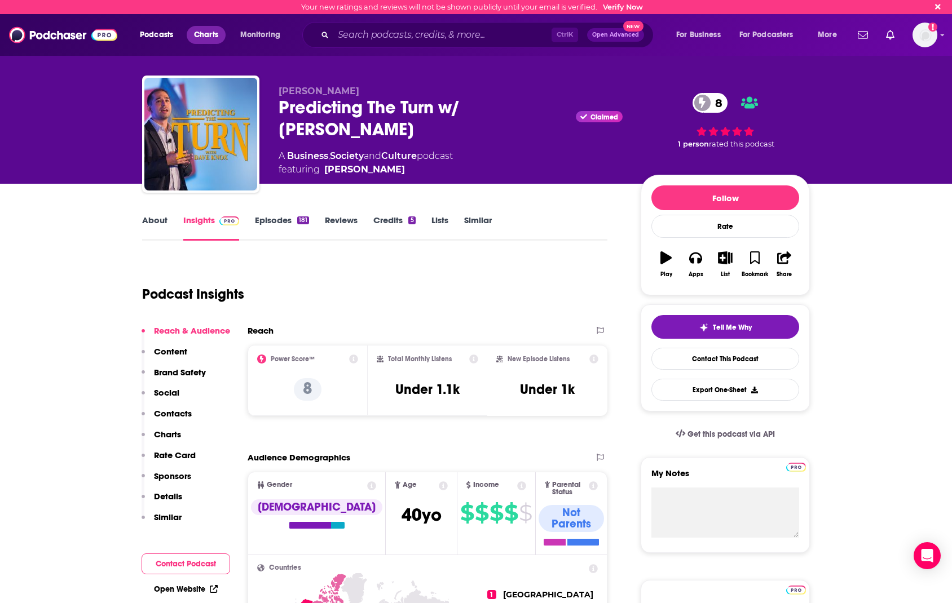
click at [214, 37] on span "Charts" at bounding box center [206, 35] width 24 height 16
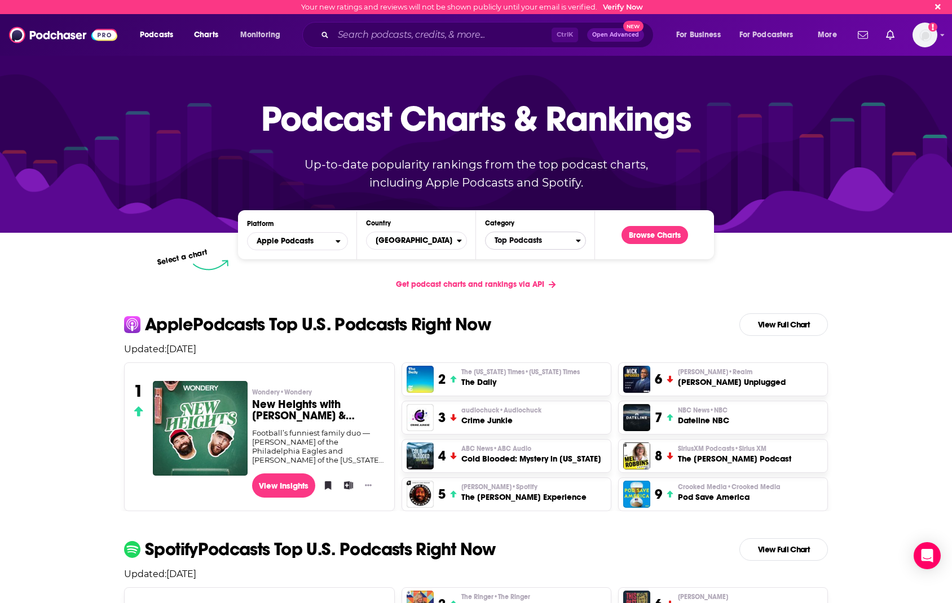
click at [550, 244] on span "Top Podcasts" at bounding box center [530, 240] width 90 height 19
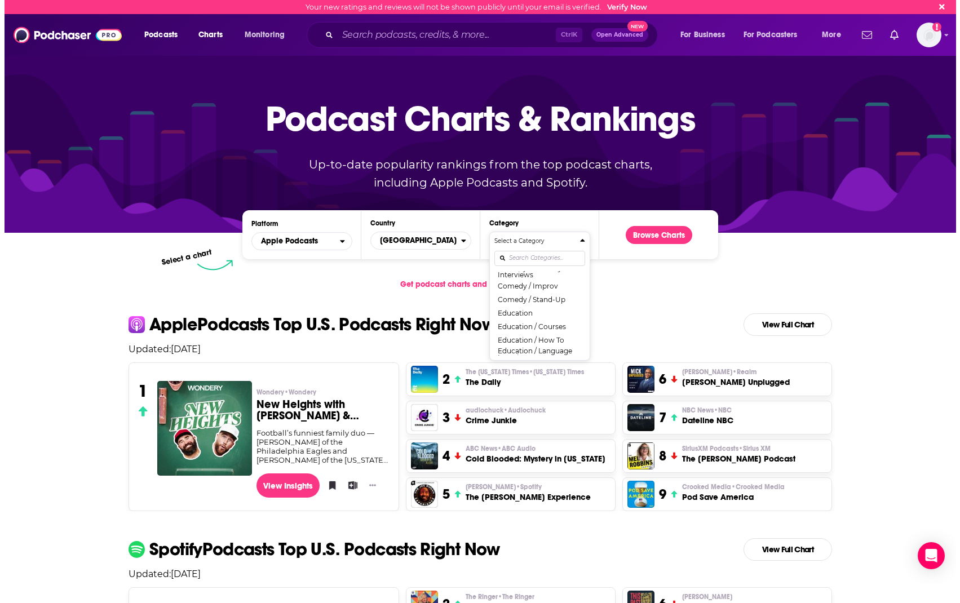
scroll to position [113, 0]
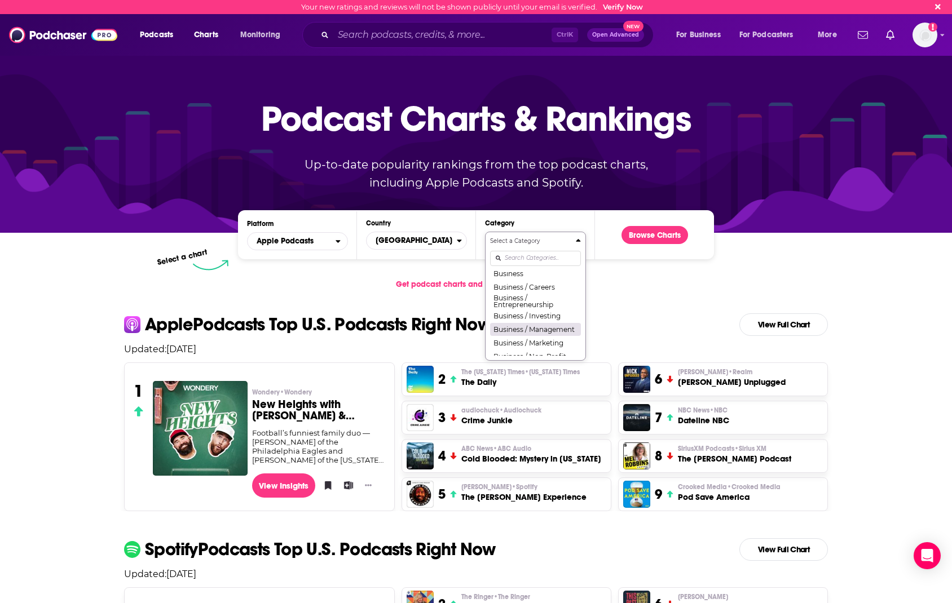
click at [556, 329] on button "Business / Management" at bounding box center [535, 329] width 91 height 14
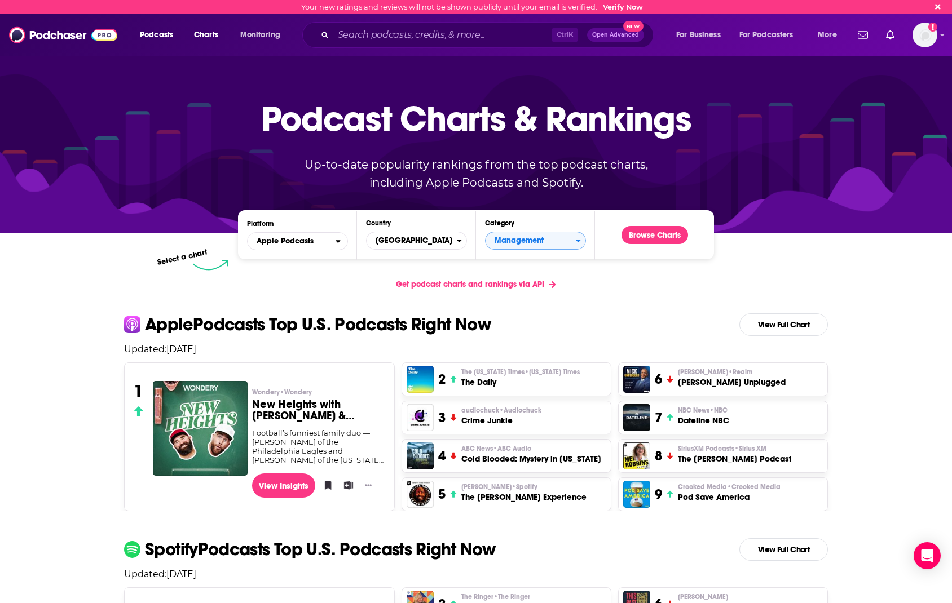
click at [603, 280] on div "Get podcast charts and rankings via API" at bounding box center [476, 285] width 722 height 28
click at [642, 232] on button "Browse Charts" at bounding box center [654, 235] width 67 height 18
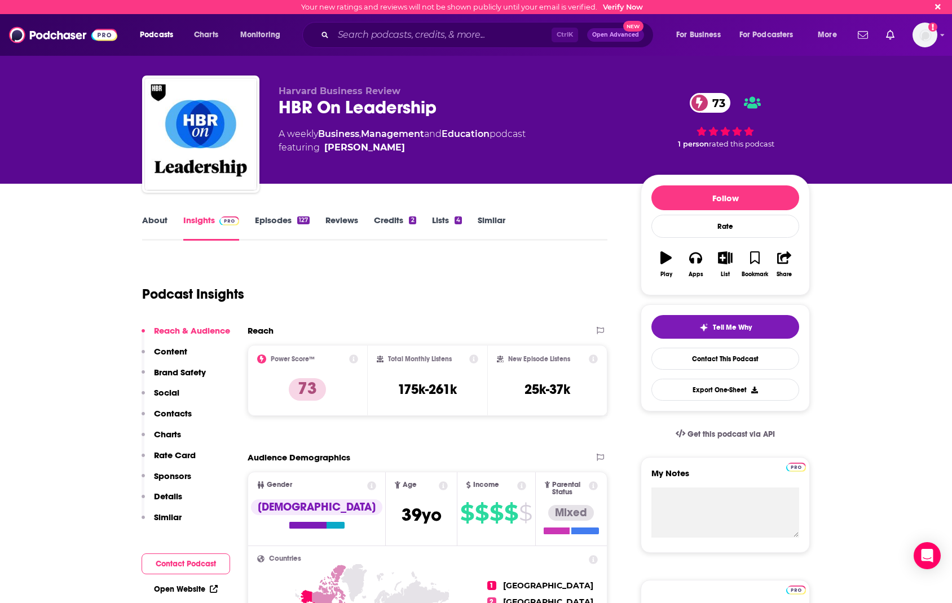
click at [449, 293] on div "Podcast Insights" at bounding box center [370, 288] width 456 height 58
